Goal: Find specific page/section: Find specific page/section

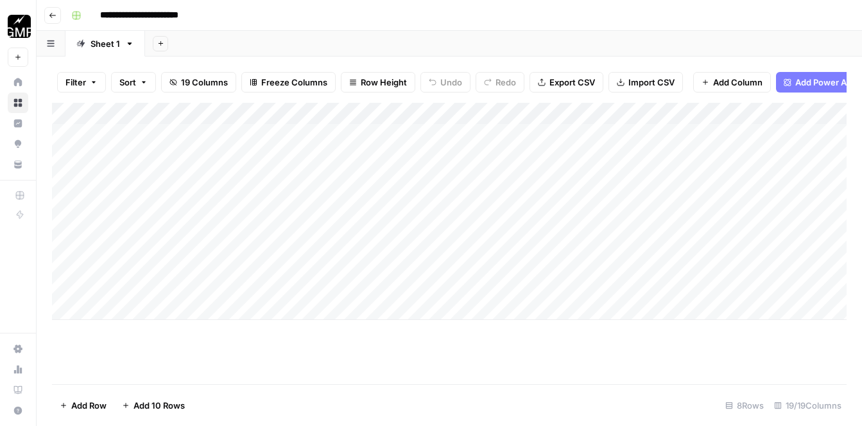
click at [53, 16] on icon "button" at bounding box center [53, 16] width 8 height 8
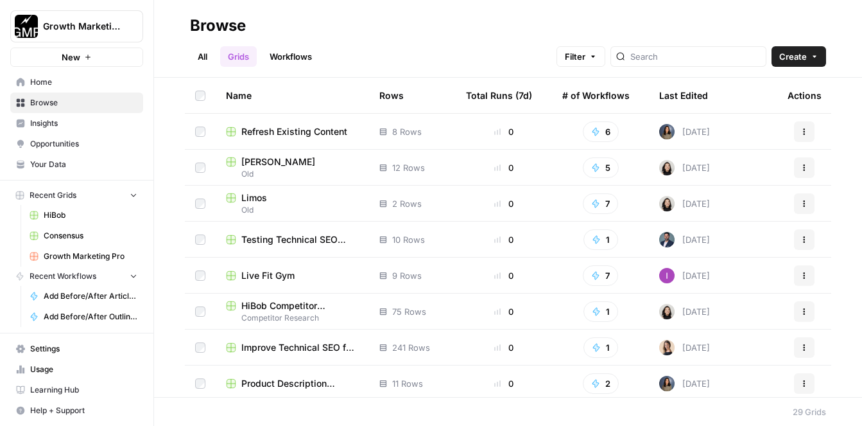
scroll to position [354, 0]
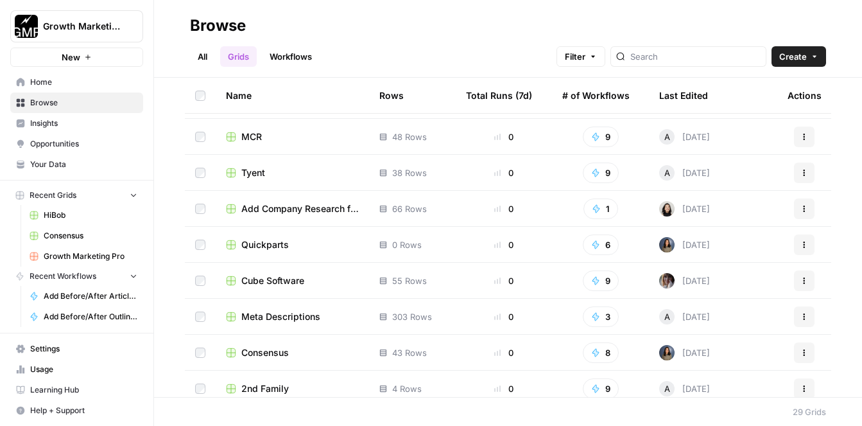
click at [268, 239] on span "Quickparts" at bounding box center [265, 244] width 48 height 13
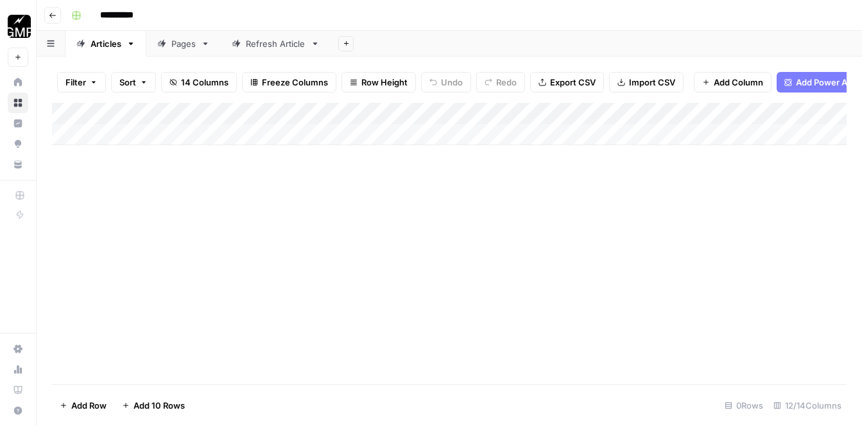
click at [177, 44] on div "Pages" at bounding box center [183, 43] width 24 height 13
click at [266, 49] on div "Refresh Article" at bounding box center [276, 43] width 60 height 13
click at [205, 42] on icon at bounding box center [206, 43] width 4 height 3
click at [285, 48] on div "Refresh Article" at bounding box center [276, 43] width 60 height 13
click at [417, 114] on div "Add Column" at bounding box center [449, 124] width 795 height 42
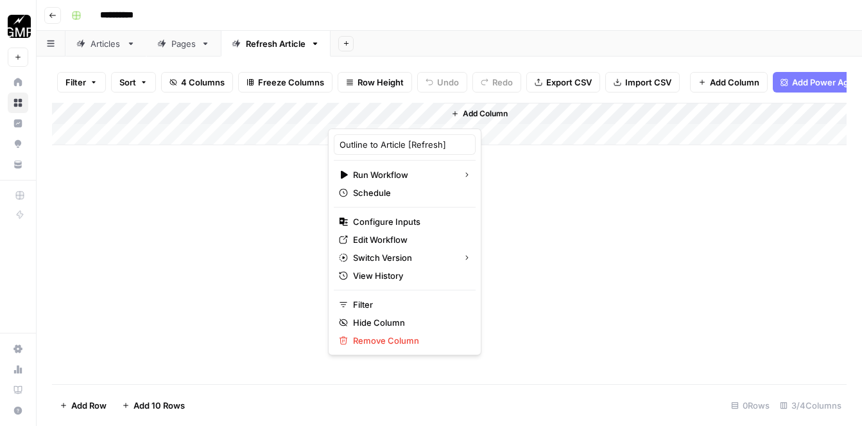
click at [287, 214] on div "Add Column" at bounding box center [449, 243] width 795 height 281
